Goal: Information Seeking & Learning: Learn about a topic

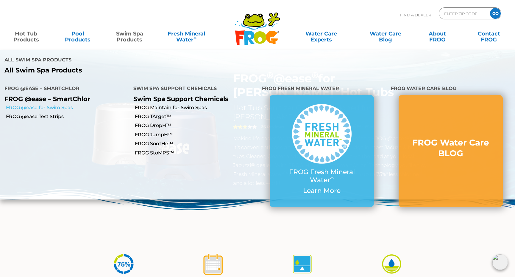
click at [62, 104] on link "FROG @ease for Swim Spas" at bounding box center [67, 107] width 123 height 7
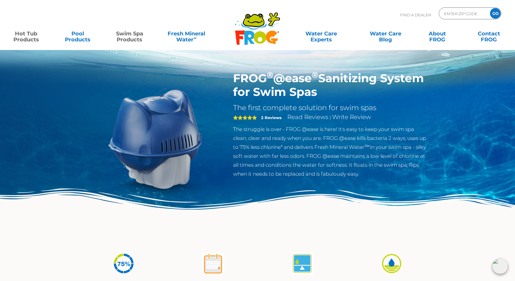
click at [30, 34] on link "Hot Tub Products" at bounding box center [26, 34] width 40 height 12
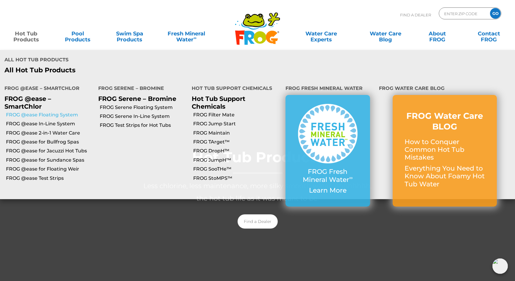
click at [32, 112] on link "FROG @ease Floating System" at bounding box center [50, 115] width 88 height 7
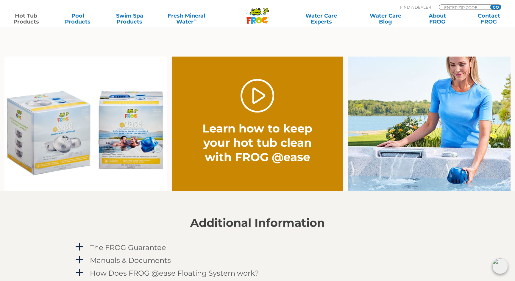
scroll to position [476, 0]
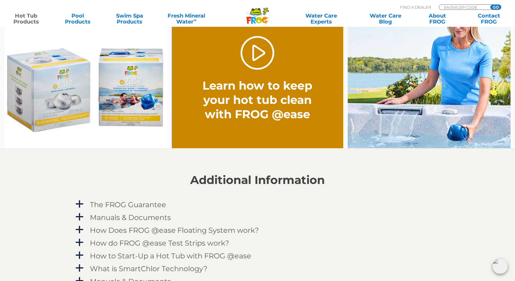
click at [137, 105] on img at bounding box center [85, 81] width 163 height 135
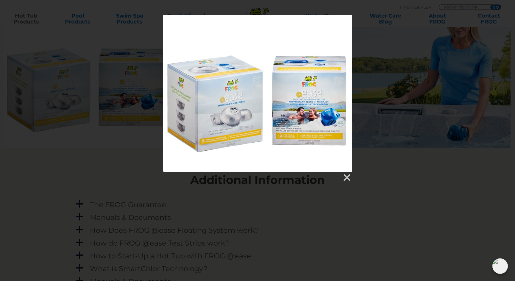
click at [315, 130] on div at bounding box center [257, 93] width 189 height 157
drag, startPoint x: 317, startPoint y: 78, endPoint x: 341, endPoint y: 7, distance: 75.4
click at [317, 77] on div at bounding box center [257, 93] width 189 height 157
click at [335, 111] on div at bounding box center [257, 93] width 189 height 157
click at [346, 178] on link at bounding box center [346, 177] width 9 height 9
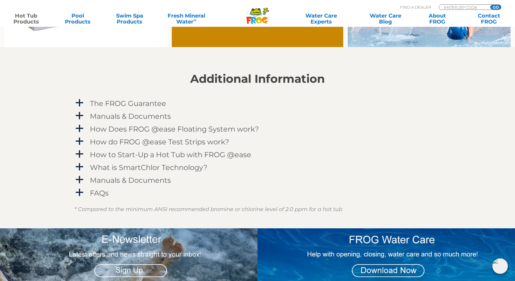
scroll to position [595, 0]
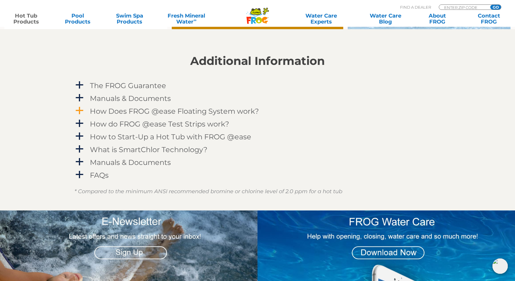
click at [79, 113] on span "a" at bounding box center [79, 110] width 9 height 9
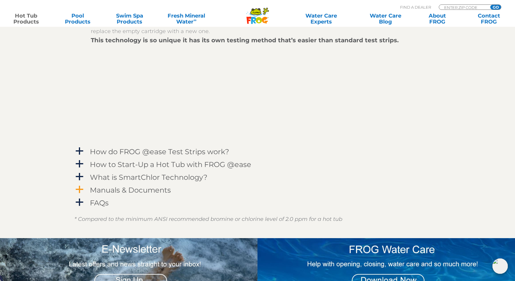
scroll to position [774, 0]
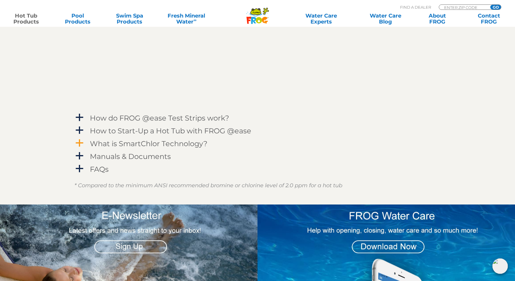
click at [109, 143] on h4 "What is SmartChlor Technology?" at bounding box center [149, 144] width 118 height 8
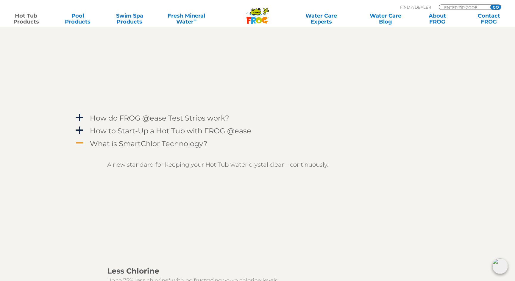
click at [119, 147] on h4 "What is SmartChlor Technology?" at bounding box center [149, 144] width 118 height 8
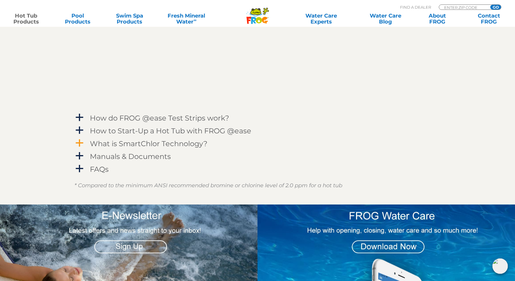
click at [117, 146] on h4 "What is SmartChlor Technology?" at bounding box center [149, 144] width 118 height 8
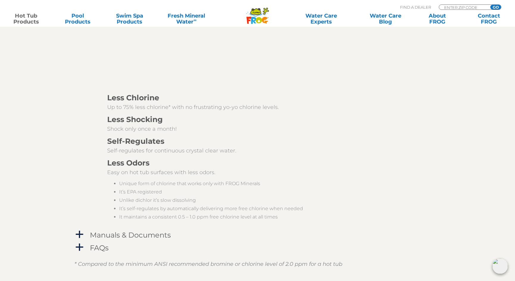
scroll to position [953, 0]
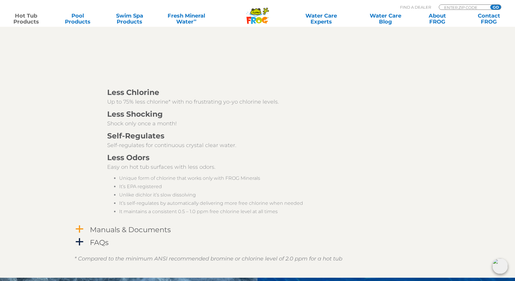
click at [142, 233] on h4 "Manuals & Documents" at bounding box center [130, 230] width 81 height 8
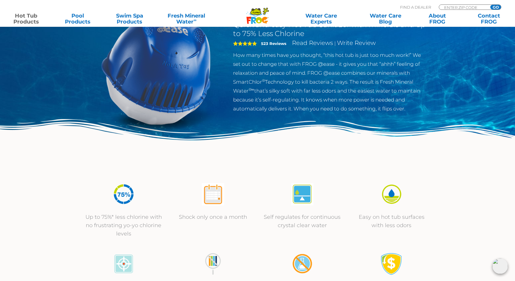
scroll to position [60, 0]
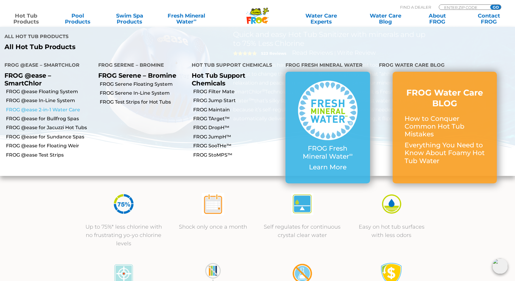
click at [17, 107] on link "FROG @ease 2-in-1 Water Care" at bounding box center [50, 110] width 88 height 7
